Goal: Task Accomplishment & Management: Use online tool/utility

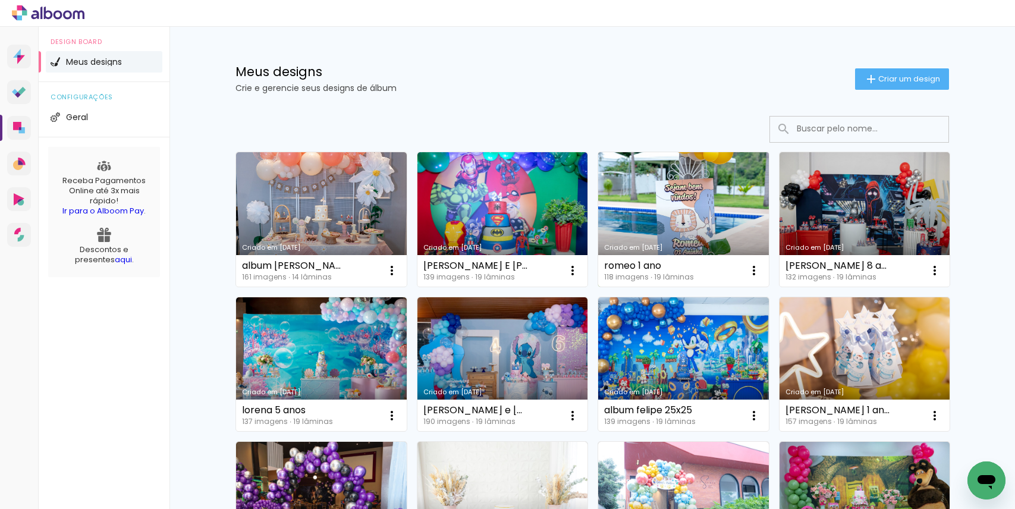
click at [692, 223] on link "Criado em [DATE]" at bounding box center [683, 219] width 171 height 134
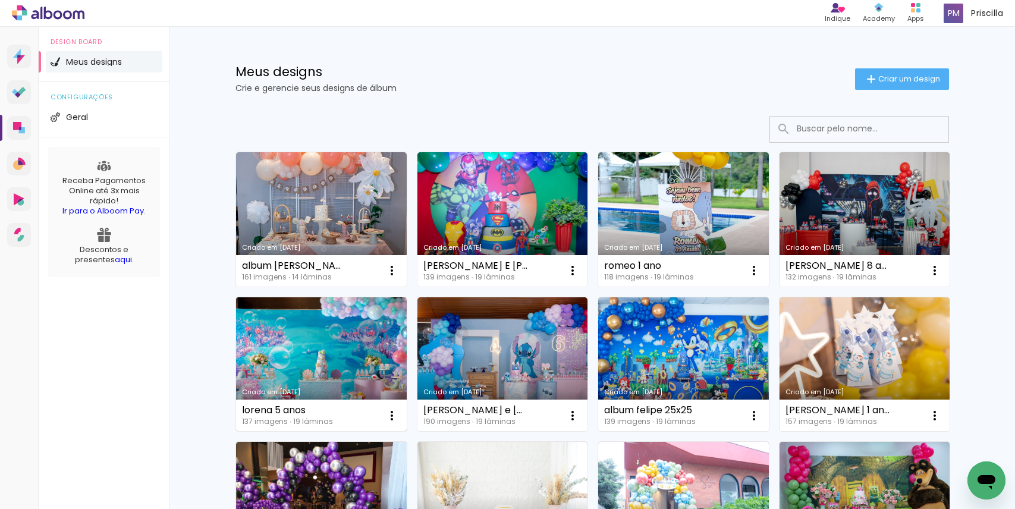
click at [297, 354] on link "Criado em [DATE]" at bounding box center [321, 364] width 171 height 134
